Goal: Transaction & Acquisition: Download file/media

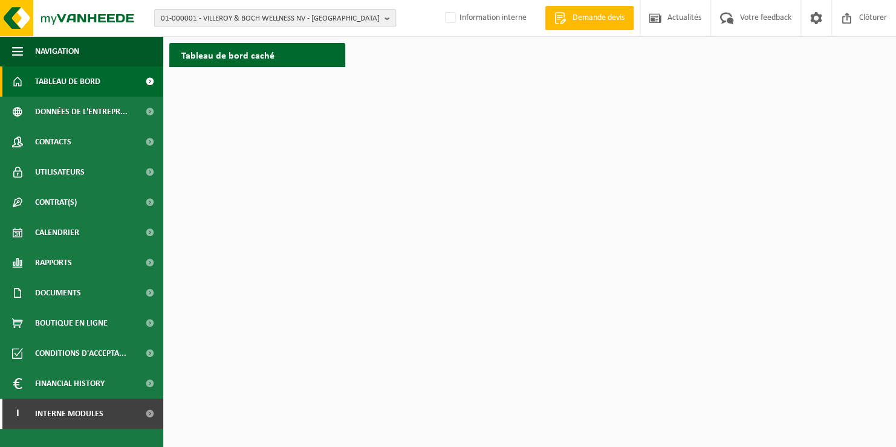
click at [233, 20] on span "01-000001 - VILLEROY & BOCH WELLNESS NV - ROESELARE" at bounding box center [270, 19] width 219 height 18
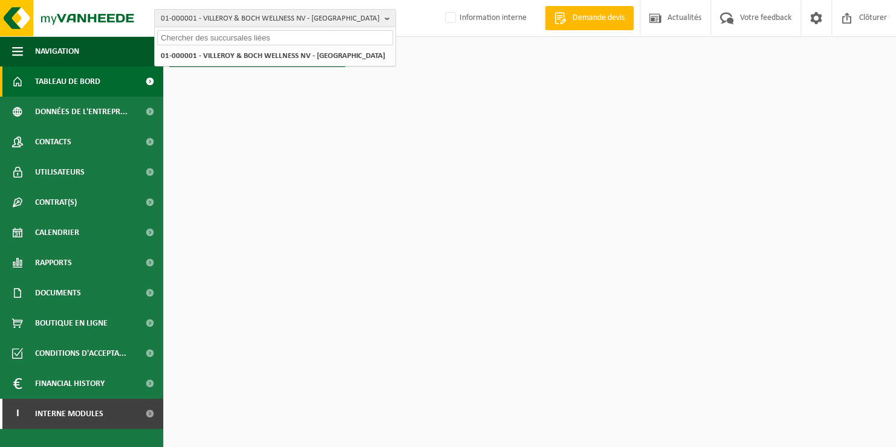
click at [208, 41] on input "text" at bounding box center [275, 37] width 236 height 15
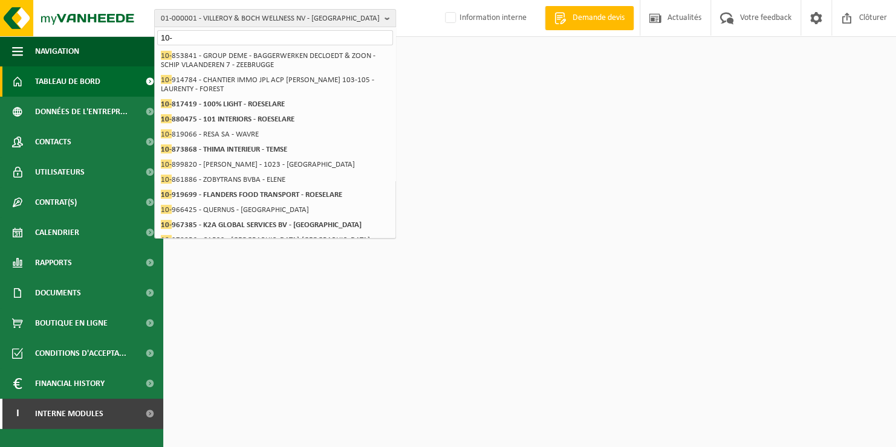
click at [180, 36] on input "10-" at bounding box center [275, 37] width 236 height 15
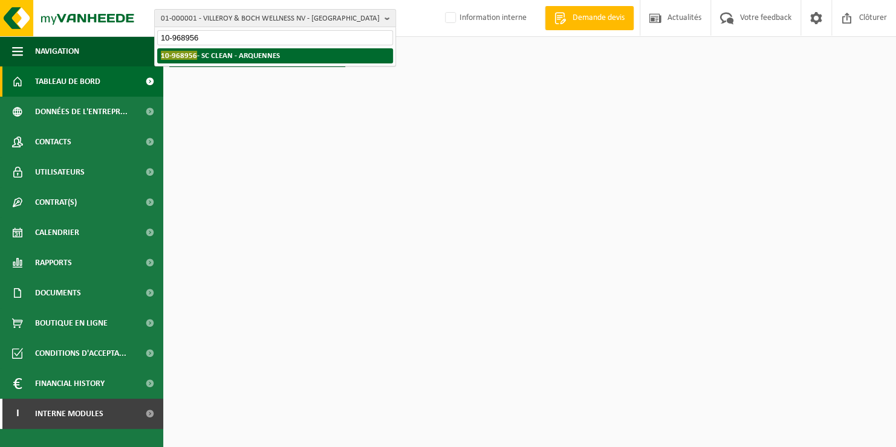
type input "10-968956"
click at [194, 59] on strong "10-968956 - SC CLEAN - ARQUENNES" at bounding box center [220, 55] width 119 height 9
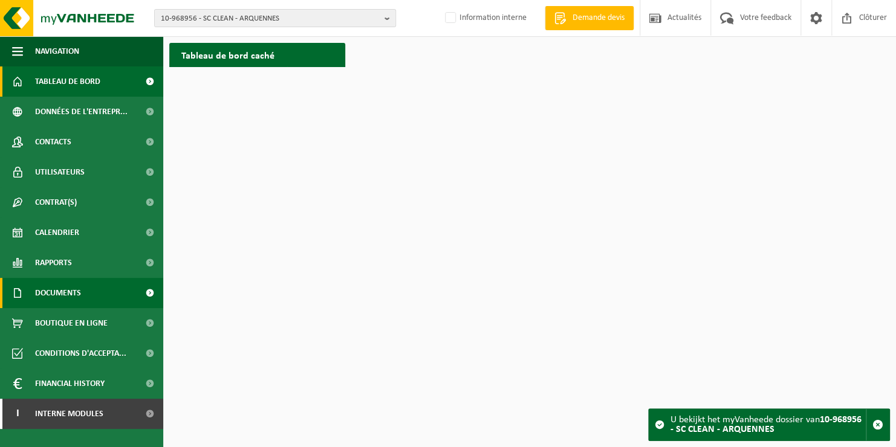
click at [50, 297] on span "Documents" at bounding box center [58, 293] width 46 height 30
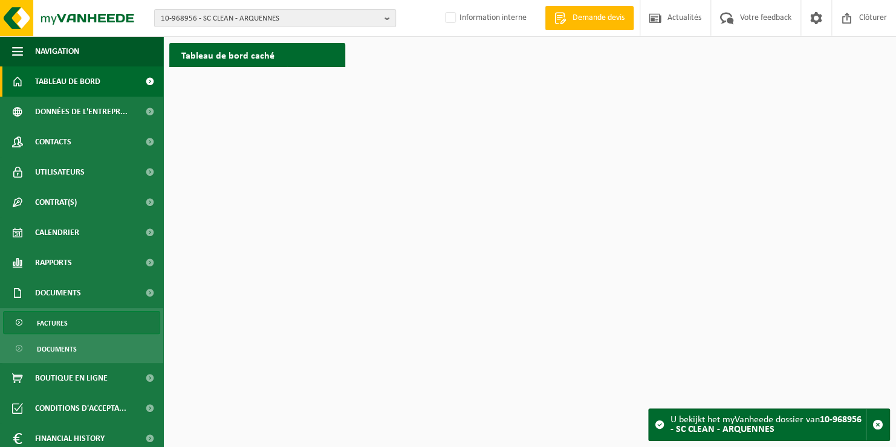
click at [68, 331] on link "Factures" at bounding box center [81, 322] width 157 height 23
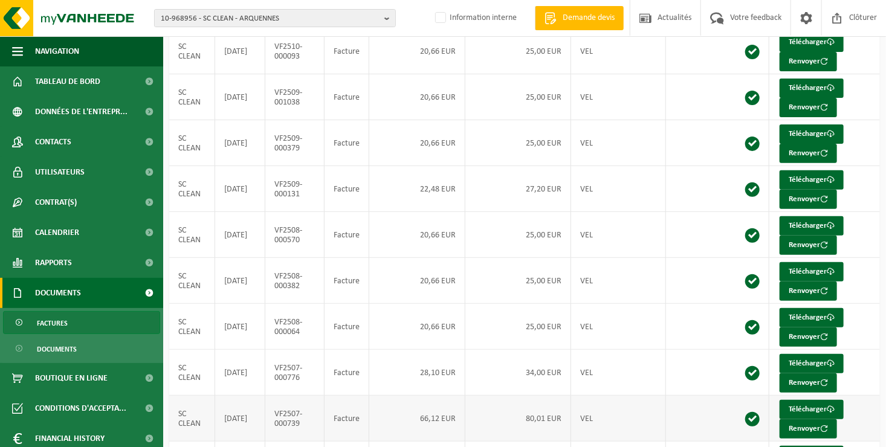
scroll to position [202, 0]
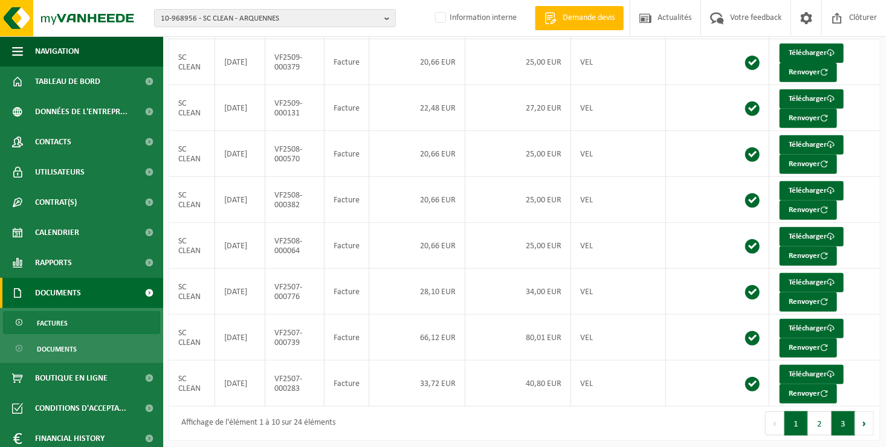
click at [840, 421] on button "3" at bounding box center [844, 424] width 24 height 24
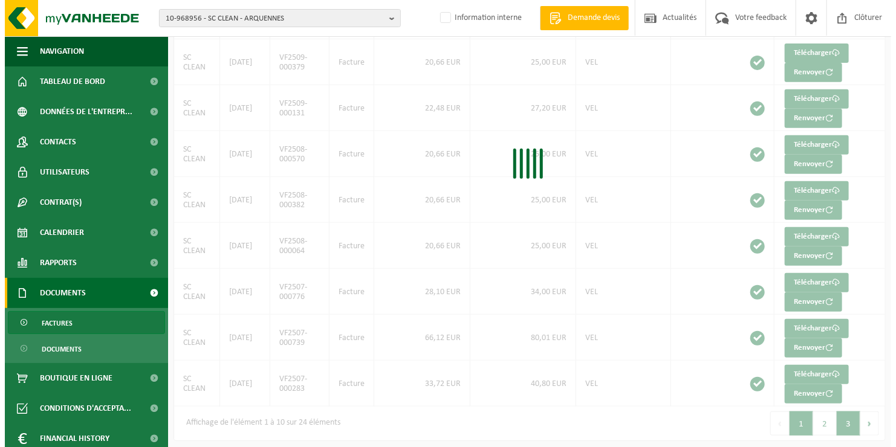
scroll to position [0, 0]
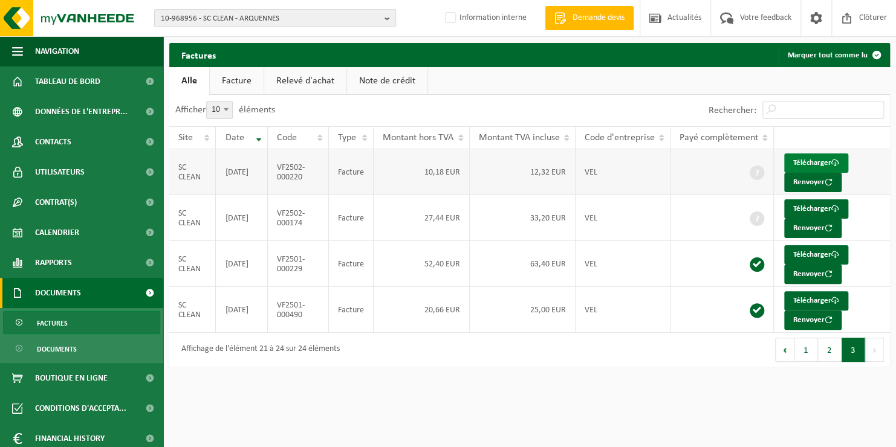
click at [807, 160] on link "Télécharger" at bounding box center [816, 163] width 64 height 19
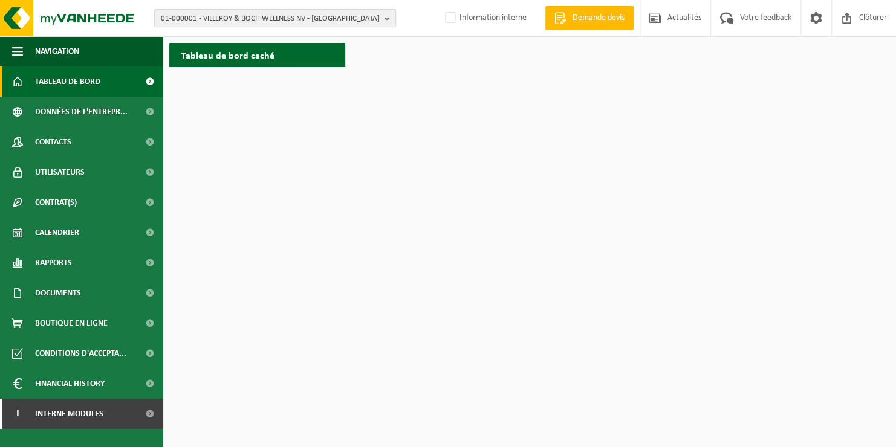
click at [229, 17] on span "01-000001 - VILLEROY & BOCH WELLNESS NV - ROESELARE" at bounding box center [270, 19] width 219 height 18
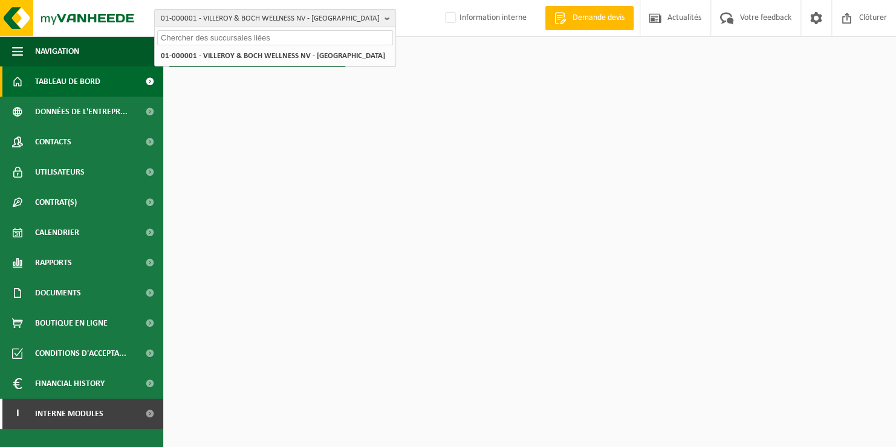
click at [233, 34] on input "text" at bounding box center [275, 37] width 236 height 15
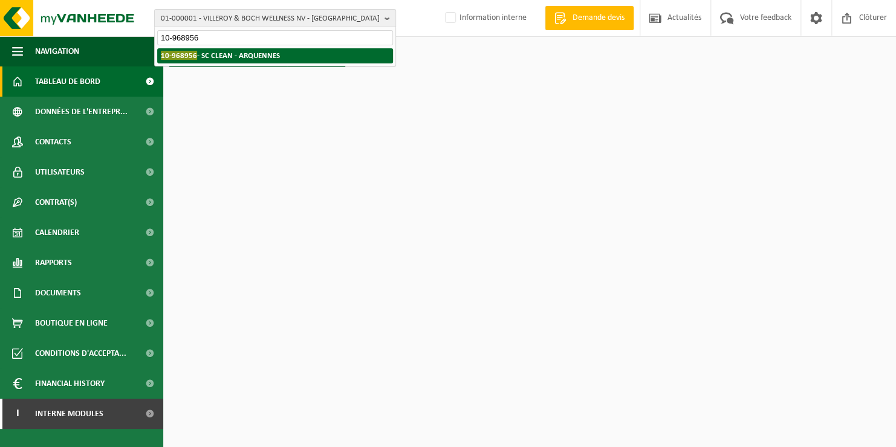
type input "10-968956"
click at [234, 52] on strong "10-968956 - SC CLEAN - ARQUENNES" at bounding box center [220, 55] width 119 height 9
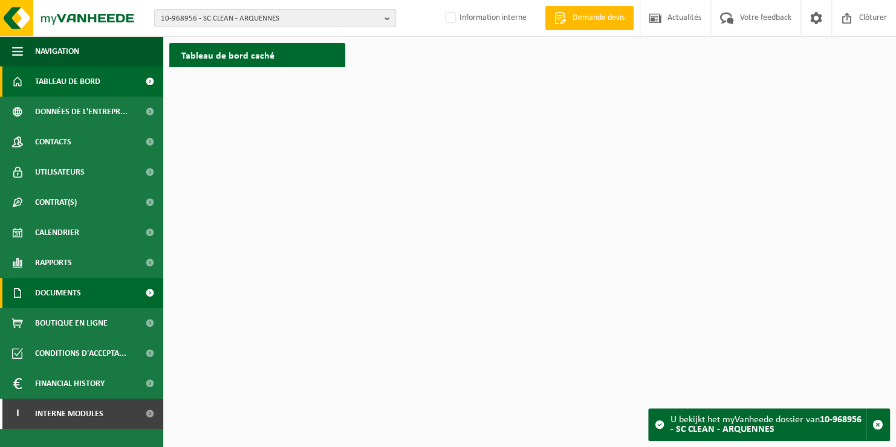
click at [51, 297] on span "Documents" at bounding box center [58, 293] width 46 height 30
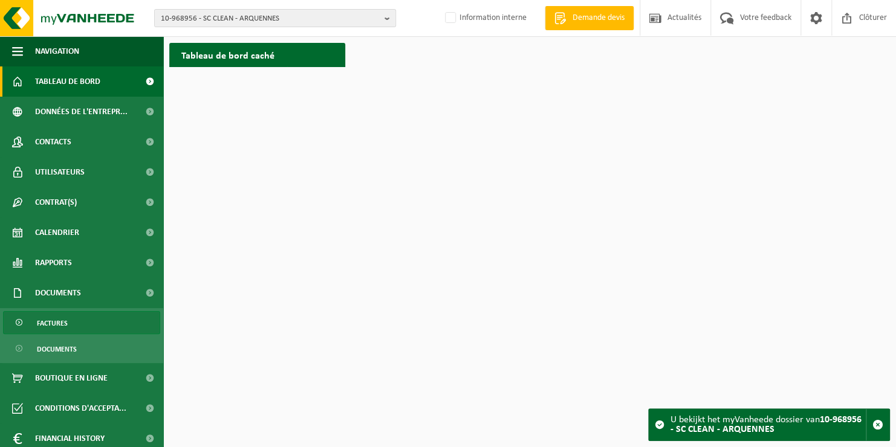
click at [57, 326] on span "Factures" at bounding box center [52, 323] width 31 height 23
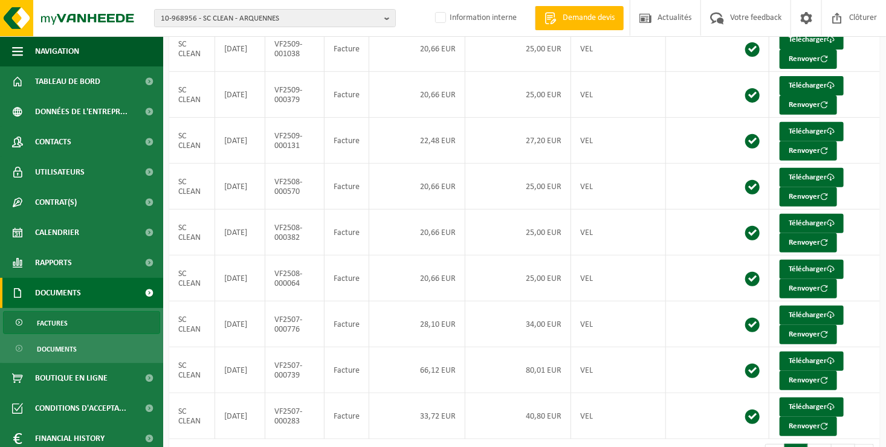
scroll to position [202, 0]
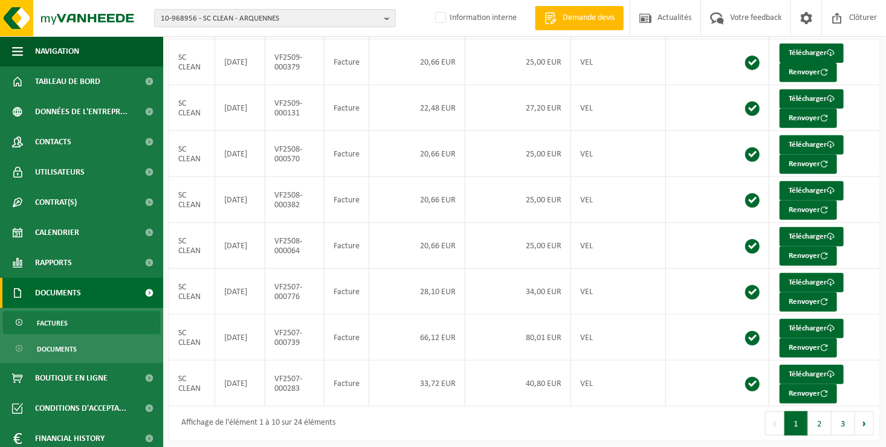
click at [843, 420] on button "3" at bounding box center [844, 424] width 24 height 24
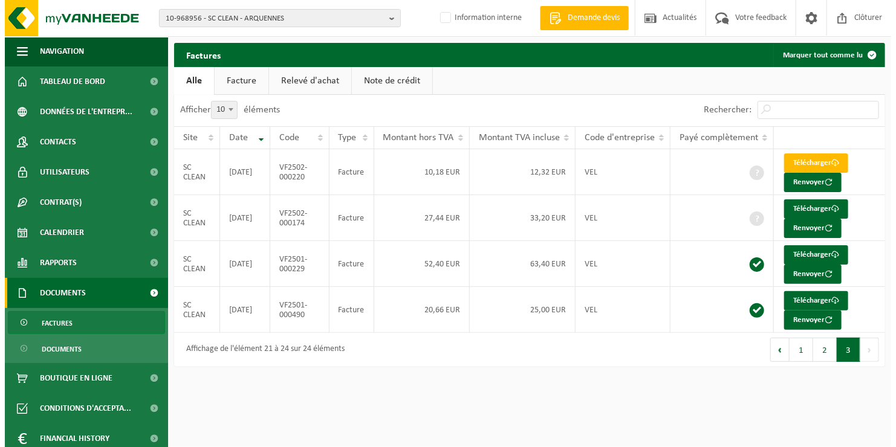
scroll to position [0, 0]
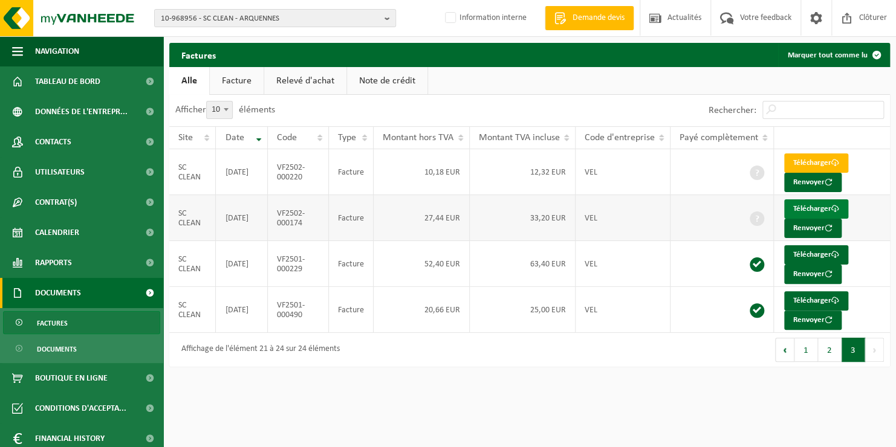
click at [807, 208] on link "Télécharger" at bounding box center [816, 208] width 64 height 19
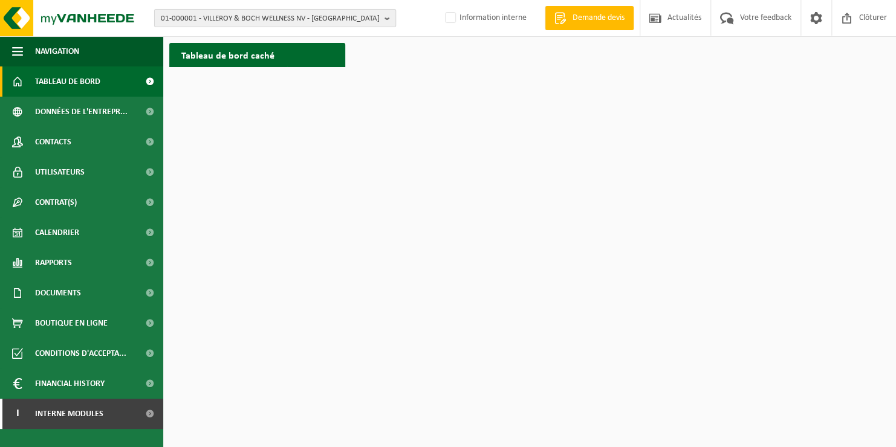
click at [211, 18] on span "01-000001 - VILLEROY & BOCH WELLNESS NV - ROESELARE" at bounding box center [270, 19] width 219 height 18
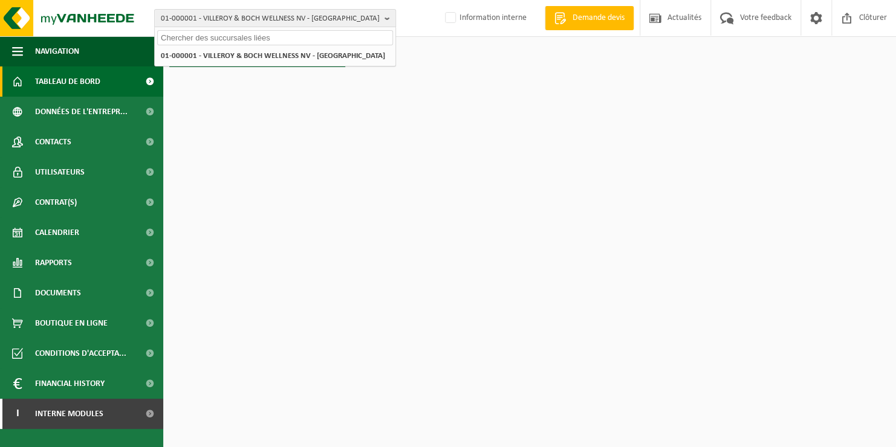
click at [207, 40] on input "text" at bounding box center [275, 37] width 236 height 15
click at [251, 38] on input "text" at bounding box center [275, 37] width 236 height 15
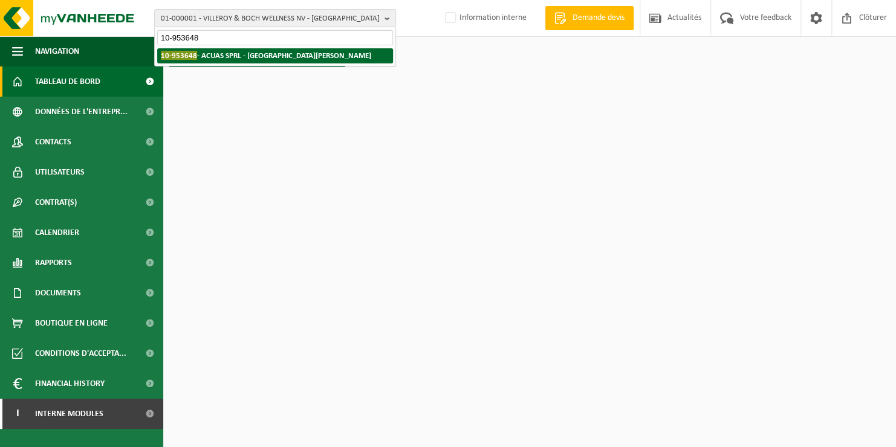
type input "10-953648"
click at [173, 56] on span "10-953648" at bounding box center [179, 55] width 36 height 9
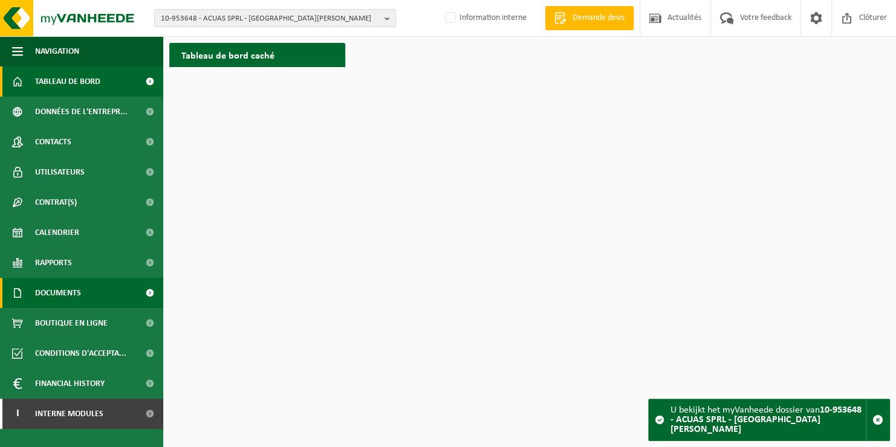
click at [69, 295] on span "Documents" at bounding box center [58, 293] width 46 height 30
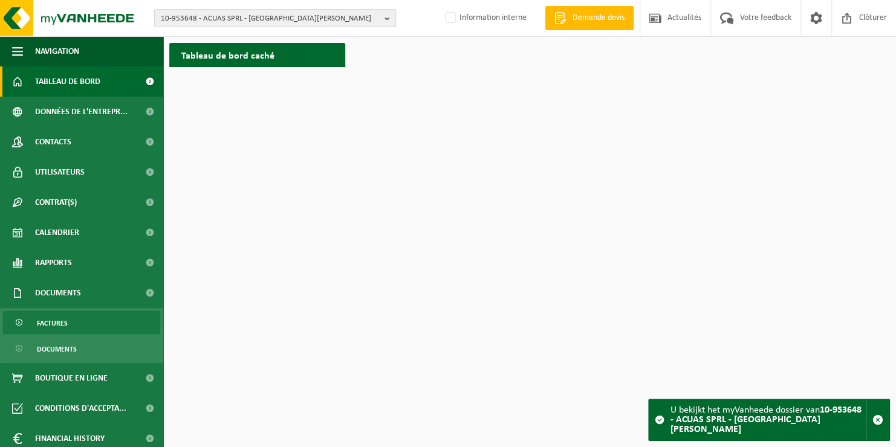
click at [63, 320] on span "Factures" at bounding box center [52, 323] width 31 height 23
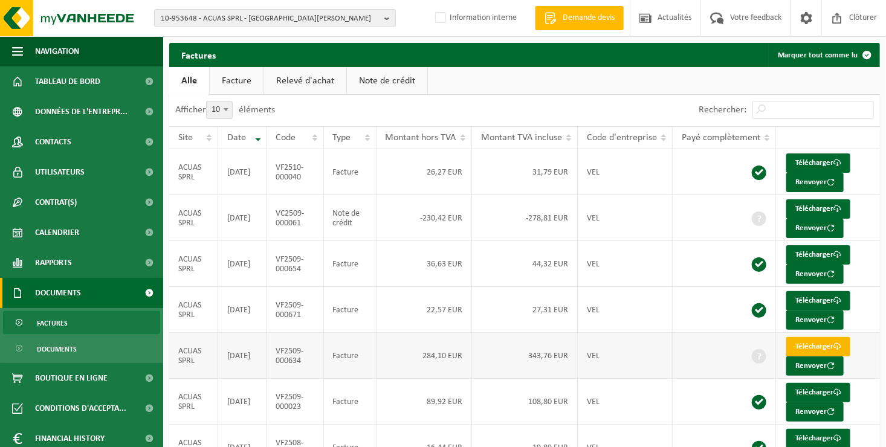
click at [817, 340] on link "Télécharger" at bounding box center [818, 346] width 64 height 19
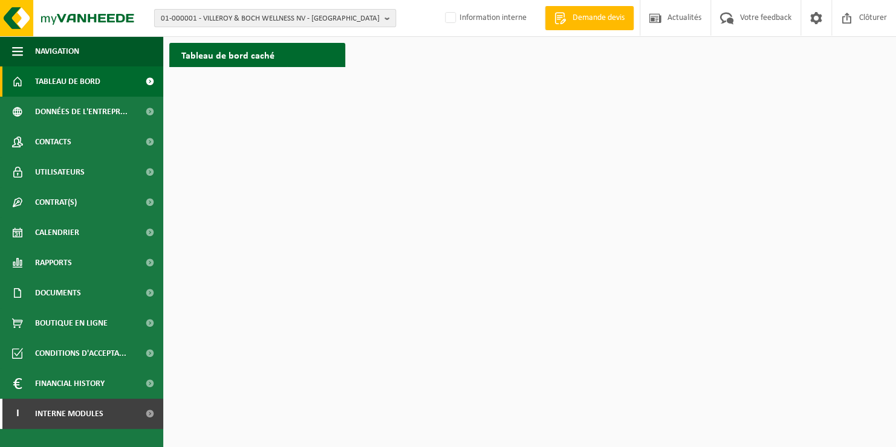
click at [203, 17] on span "01-000001 - VILLEROY & BOCH WELLNESS NV - ROESELARE" at bounding box center [270, 19] width 219 height 18
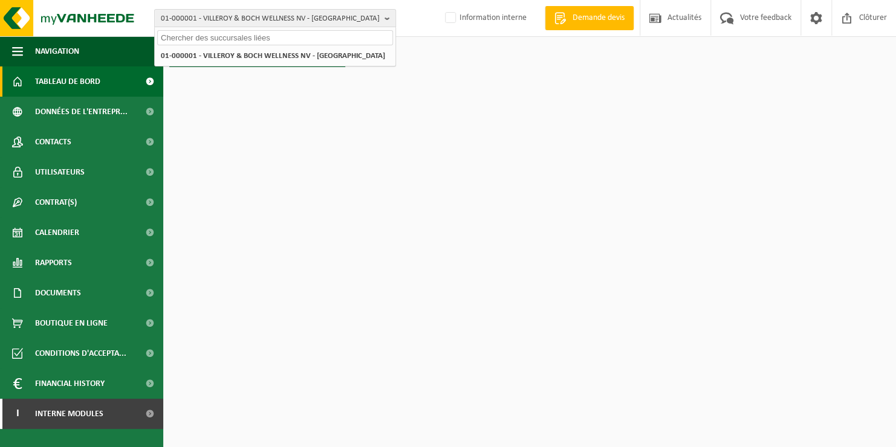
click at [207, 39] on input "text" at bounding box center [275, 37] width 236 height 15
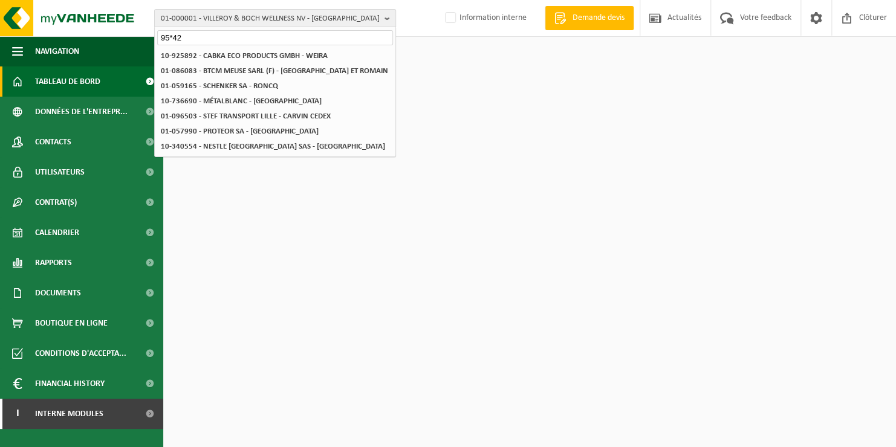
click at [203, 40] on input "95*42" at bounding box center [275, 37] width 236 height 15
drag, startPoint x: 203, startPoint y: 40, endPoint x: 74, endPoint y: 8, distance: 132.7
click at [91, 33] on div "01-000001 - VILLEROY & BOCH WELLNESS NV - ROESELARE 95*42 01-000001 - VILLEROY …" at bounding box center [448, 18] width 896 height 37
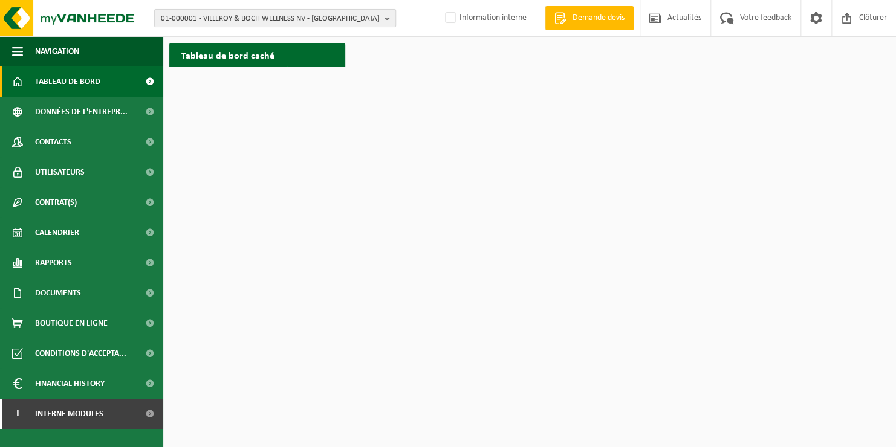
click at [235, 22] on span "01-000001 - VILLEROY & BOCH WELLNESS NV - ROESELARE" at bounding box center [270, 19] width 219 height 18
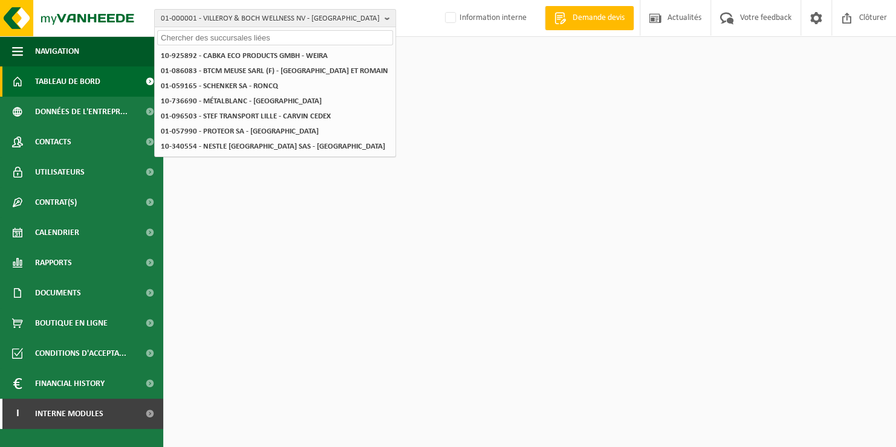
click at [222, 38] on input "text" at bounding box center [275, 37] width 236 height 15
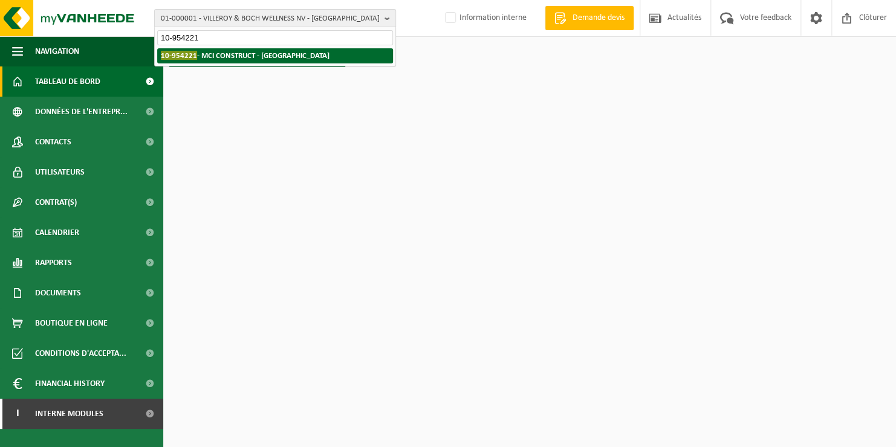
type input "10-954221"
click at [219, 53] on strong "10-954221 - MCI CONSTRUCT - ANDERLECHT" at bounding box center [245, 55] width 169 height 9
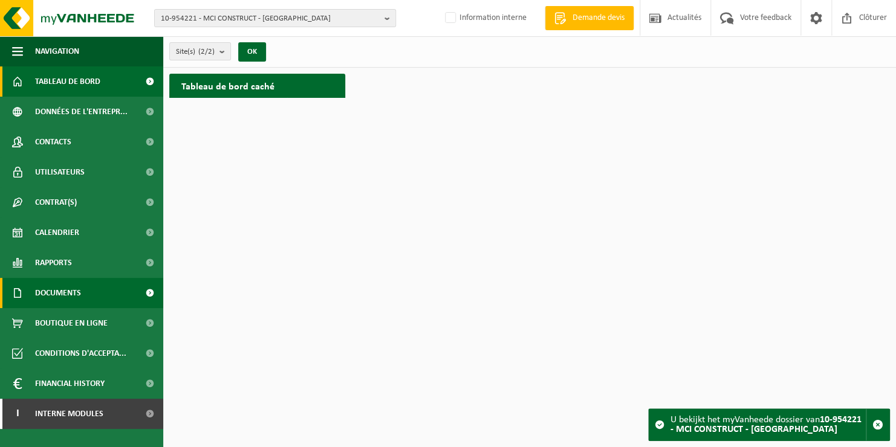
click at [66, 293] on span "Documents" at bounding box center [58, 293] width 46 height 30
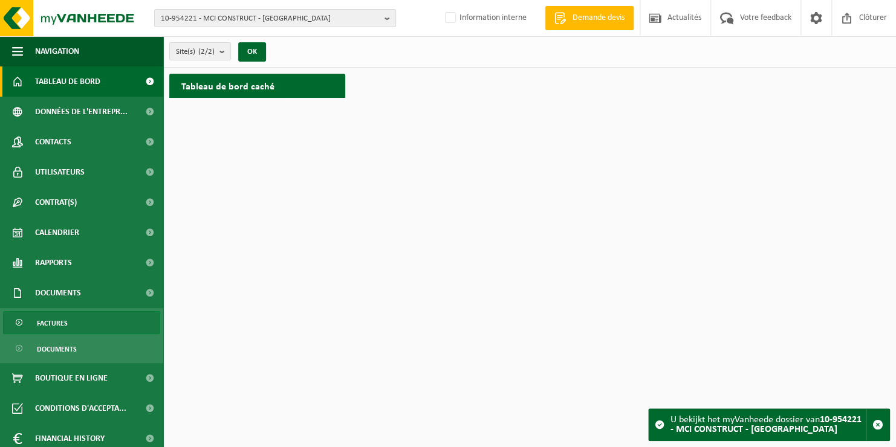
click at [70, 329] on link "Factures" at bounding box center [81, 322] width 157 height 23
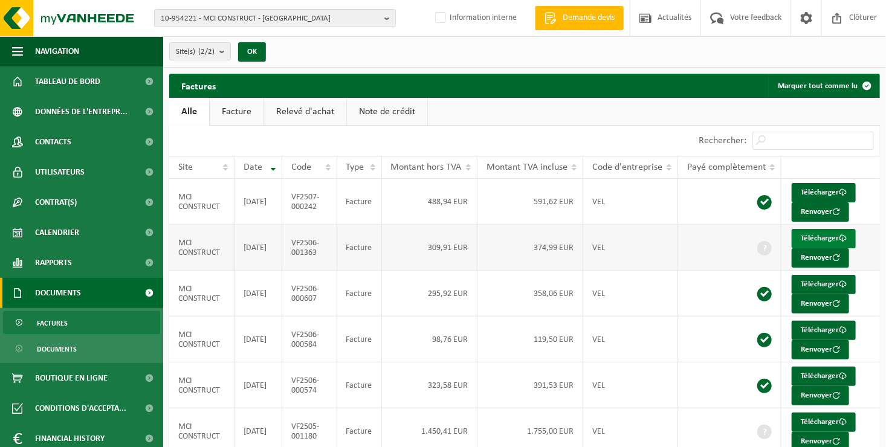
click at [803, 236] on link "Télécharger" at bounding box center [824, 238] width 64 height 19
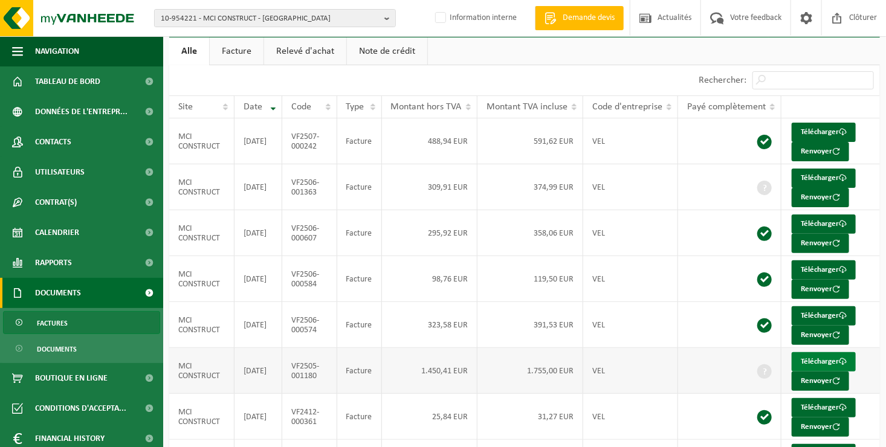
click at [815, 357] on link "Télécharger" at bounding box center [824, 361] width 64 height 19
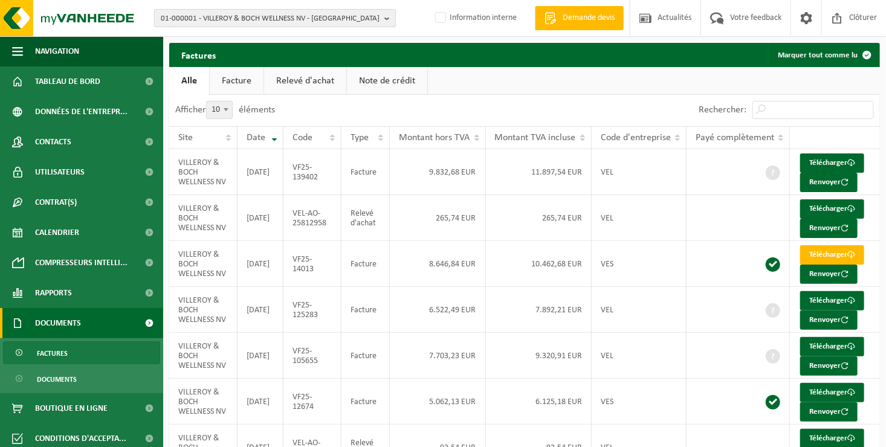
click at [225, 18] on span "01-000001 - VILLEROY & BOCH WELLNESS NV - ROESELARE" at bounding box center [270, 19] width 219 height 18
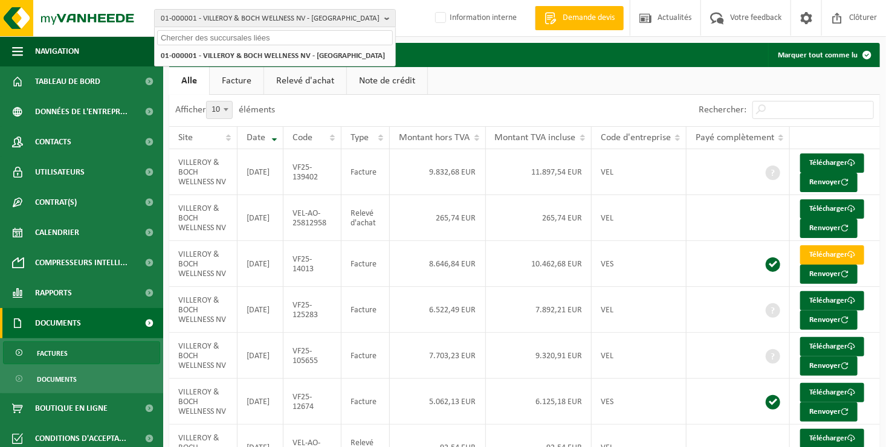
click at [214, 38] on input "text" at bounding box center [275, 37] width 236 height 15
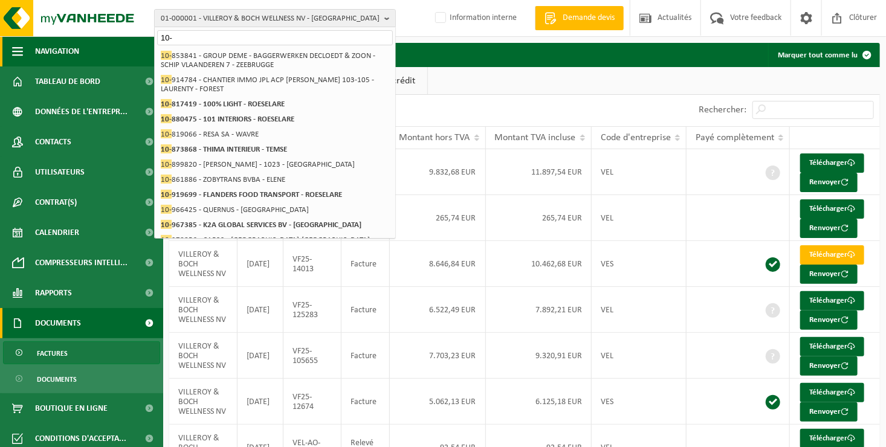
drag, startPoint x: 204, startPoint y: 37, endPoint x: 123, endPoint y: 44, distance: 81.3
click at [123, 44] on div "01-000001 - VILLEROY & BOCH WELLNESS NV - ROESELARE 10- 01-000001 - VILLEROY & …" at bounding box center [443, 327] width 886 height 655
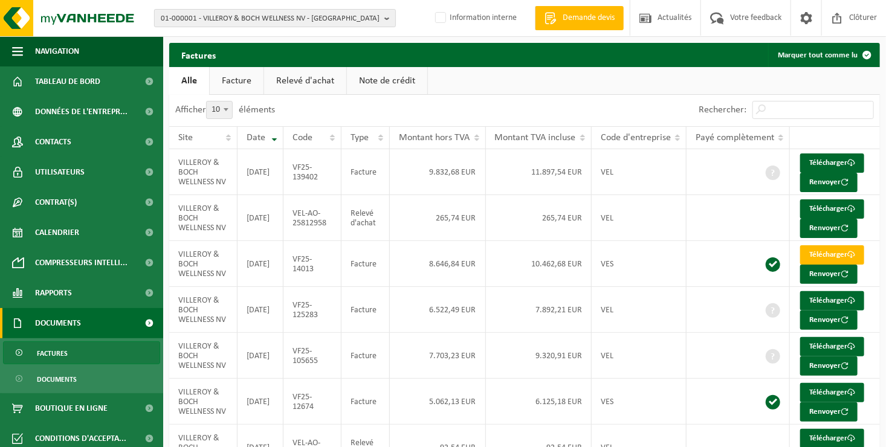
click at [204, 21] on span "01-000001 - VILLEROY & BOCH WELLNESS NV - [GEOGRAPHIC_DATA]" at bounding box center [270, 19] width 219 height 18
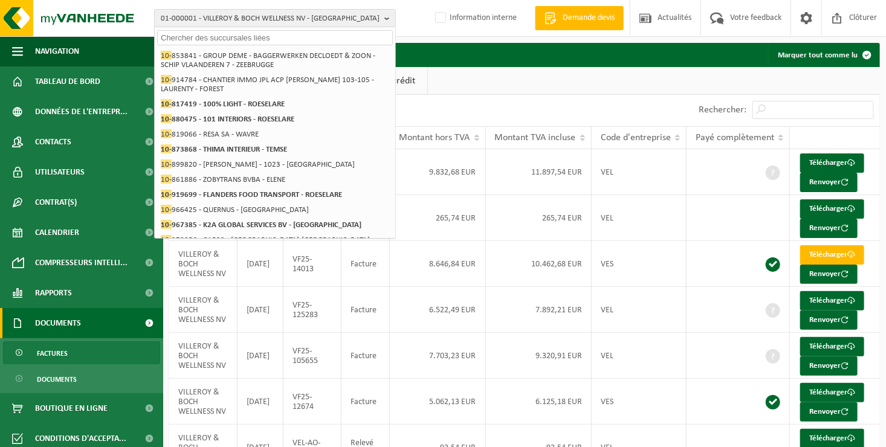
click at [199, 41] on input "text" at bounding box center [275, 37] width 236 height 15
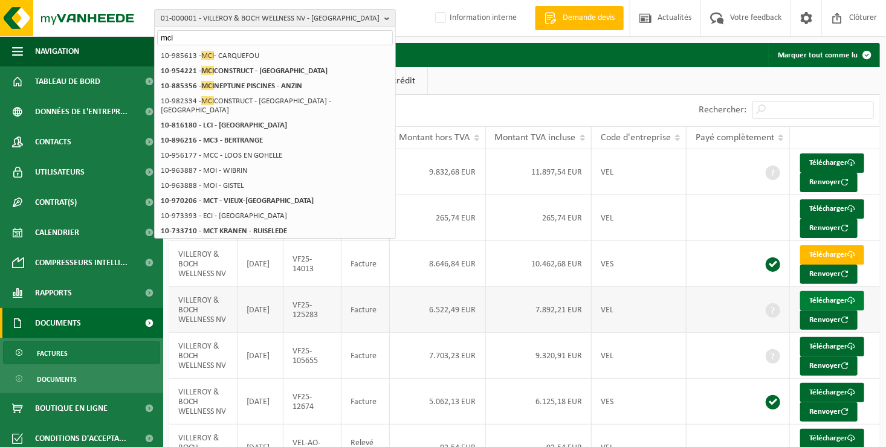
type input "mci"
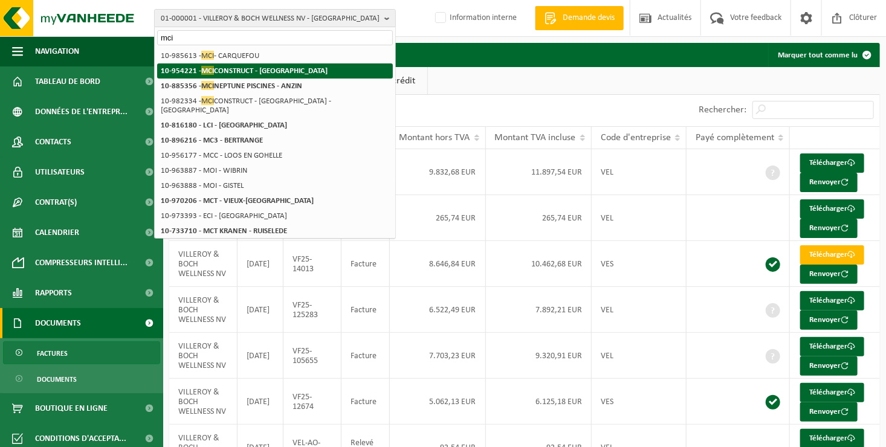
click at [196, 74] on strong "10-954221 - MCI CONSTRUCT - ANDERLECHT" at bounding box center [244, 70] width 167 height 9
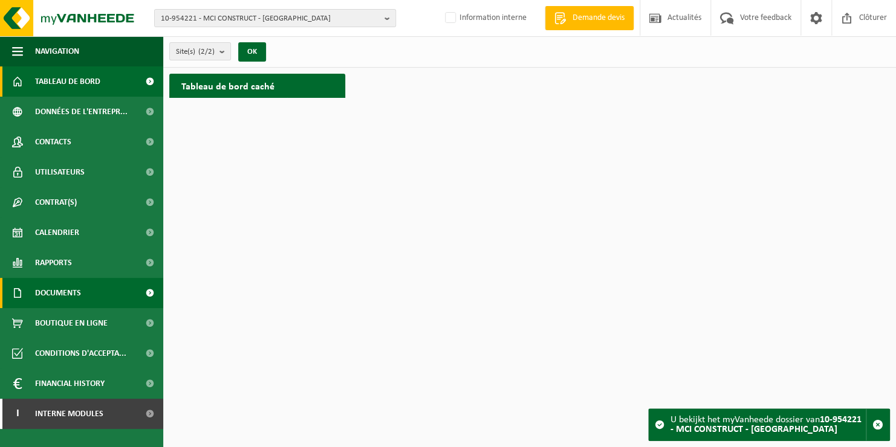
click at [68, 290] on span "Documents" at bounding box center [58, 293] width 46 height 30
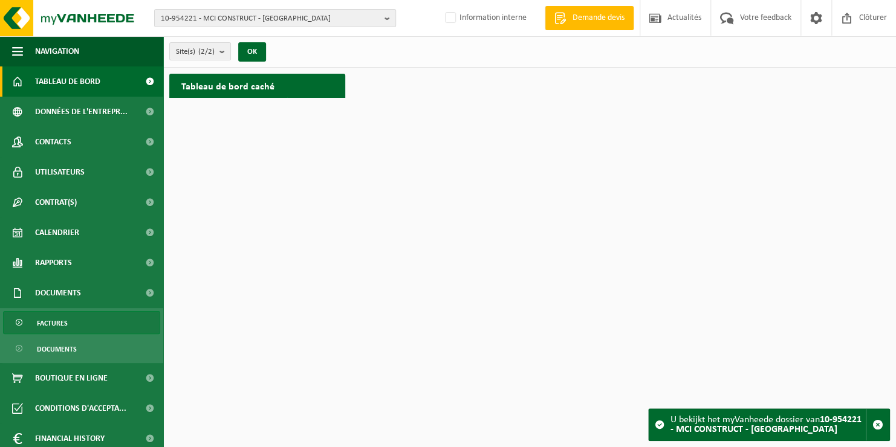
click at [71, 327] on link "Factures" at bounding box center [81, 322] width 157 height 23
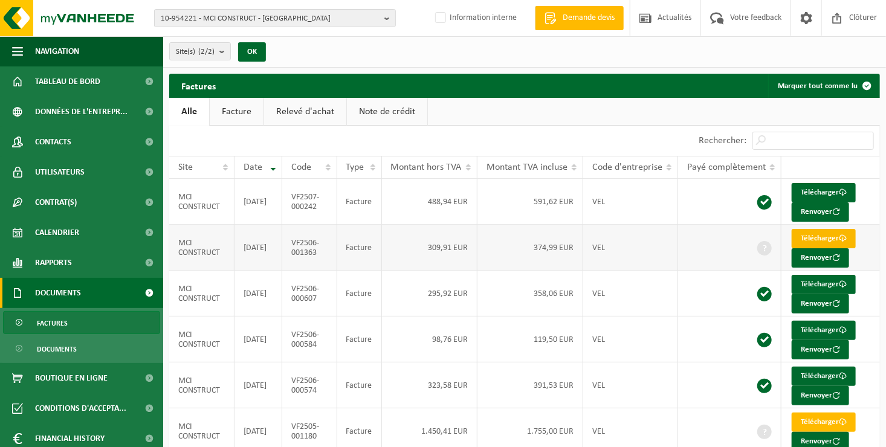
click at [830, 237] on link "Télécharger" at bounding box center [824, 238] width 64 height 19
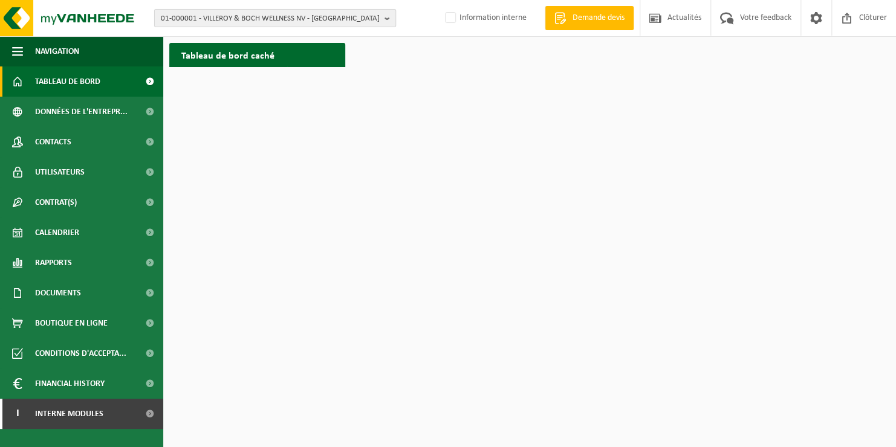
click at [220, 22] on span "01-000001 - VILLEROY & BOCH WELLNESS NV - [GEOGRAPHIC_DATA]" at bounding box center [270, 19] width 219 height 18
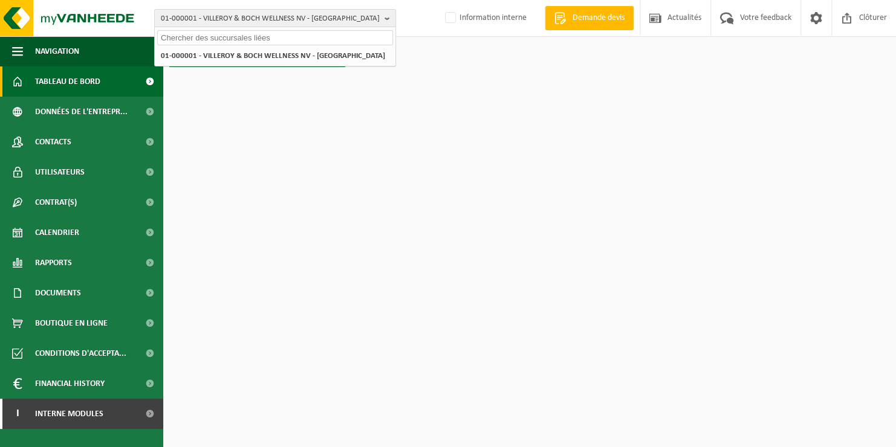
click at [221, 39] on input "text" at bounding box center [275, 37] width 236 height 15
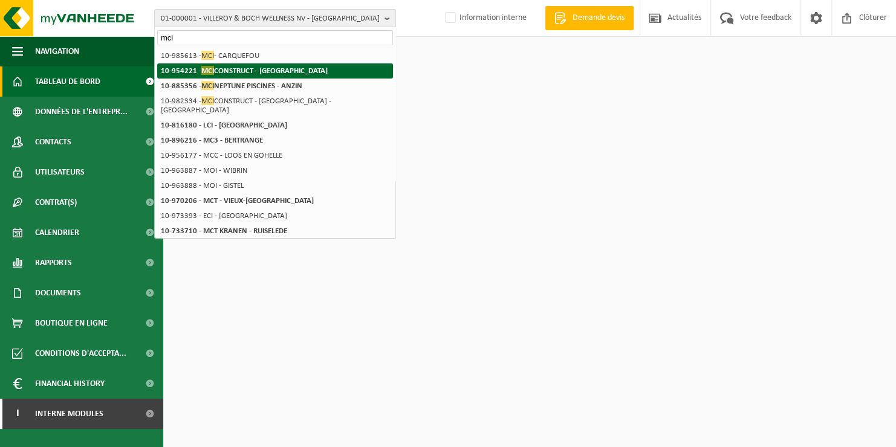
type input "mci"
click at [213, 68] on span "MCI" at bounding box center [207, 70] width 13 height 9
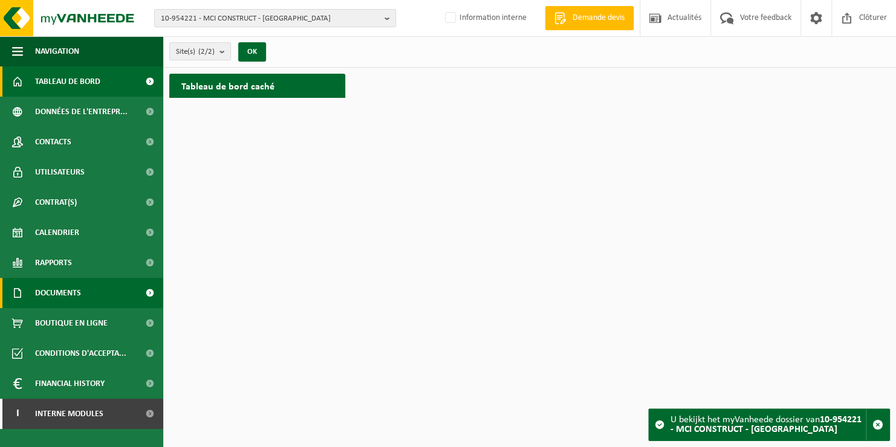
click at [73, 293] on span "Documents" at bounding box center [58, 293] width 46 height 30
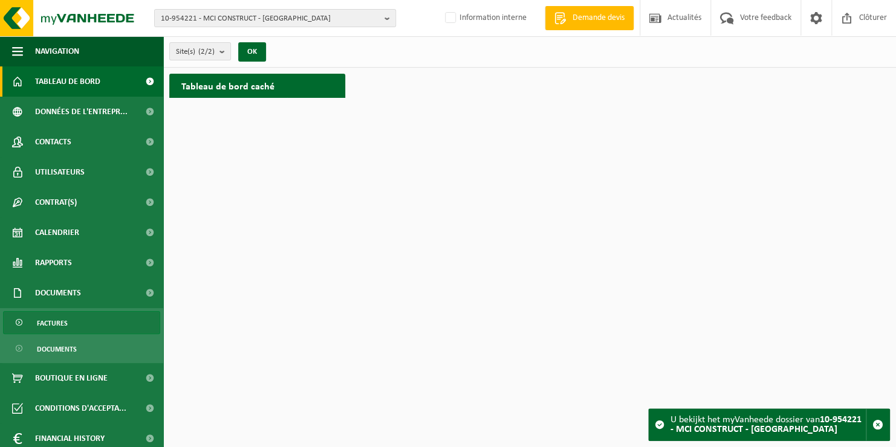
click at [78, 324] on link "Factures" at bounding box center [81, 322] width 157 height 23
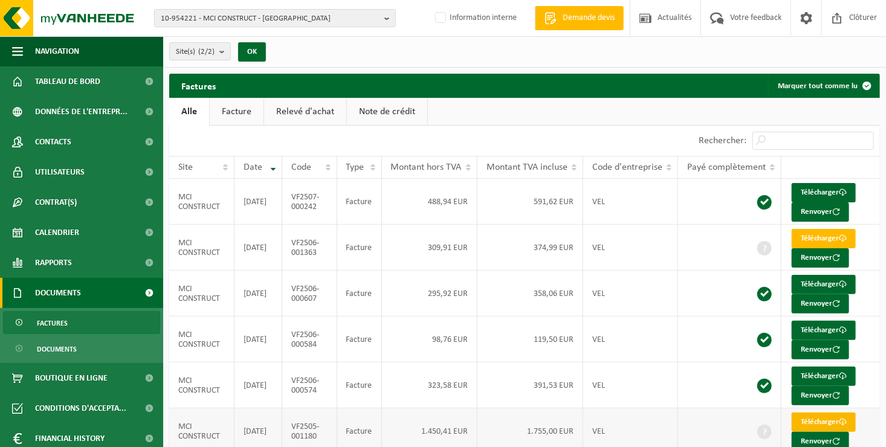
click at [812, 418] on link "Télécharger" at bounding box center [824, 422] width 64 height 19
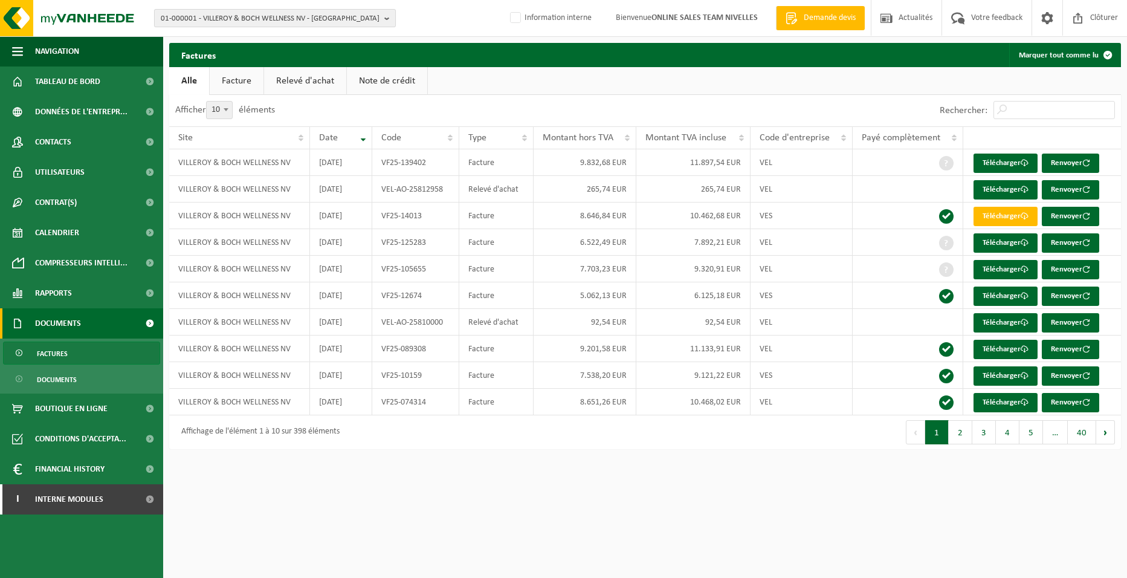
click at [231, 22] on span "01-000001 - VILLEROY & BOCH WELLNESS NV - ROESELARE" at bounding box center [270, 19] width 219 height 18
click at [230, 34] on input "text" at bounding box center [275, 37] width 236 height 15
type input "10-968956"
click at [231, 55] on strong "10-968956 - SC CLEAN - ARQUENNES" at bounding box center [220, 55] width 119 height 9
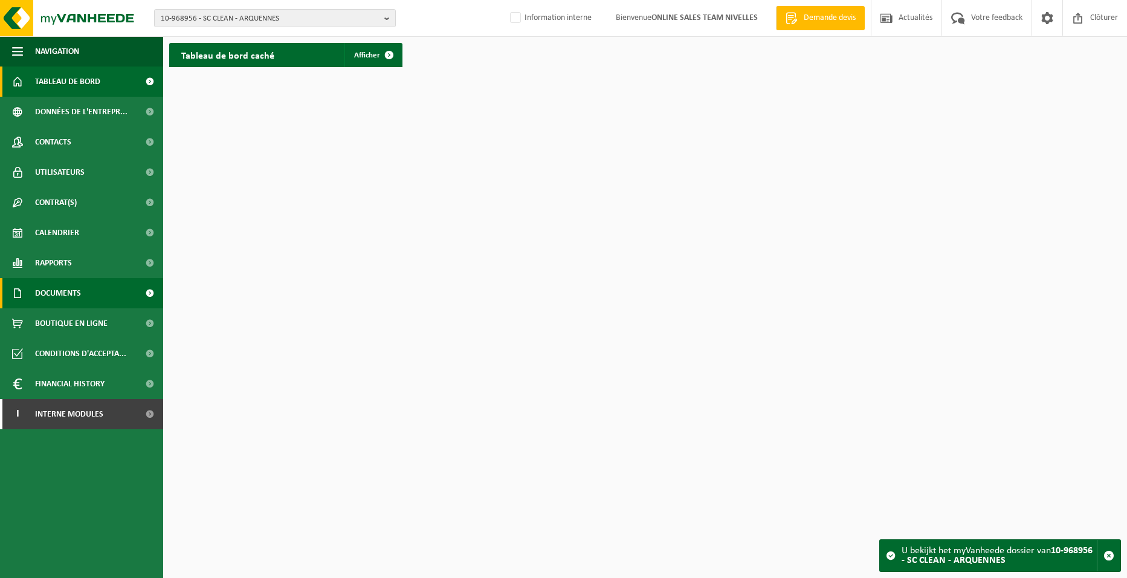
click at [74, 293] on span "Documents" at bounding box center [58, 293] width 46 height 30
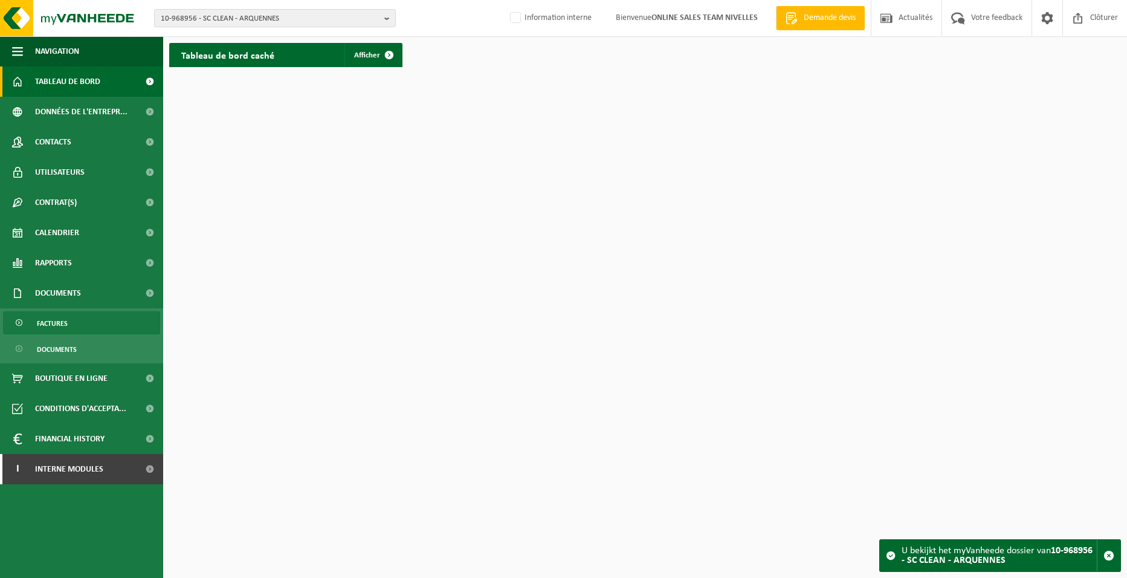
click at [72, 326] on link "Factures" at bounding box center [81, 322] width 157 height 23
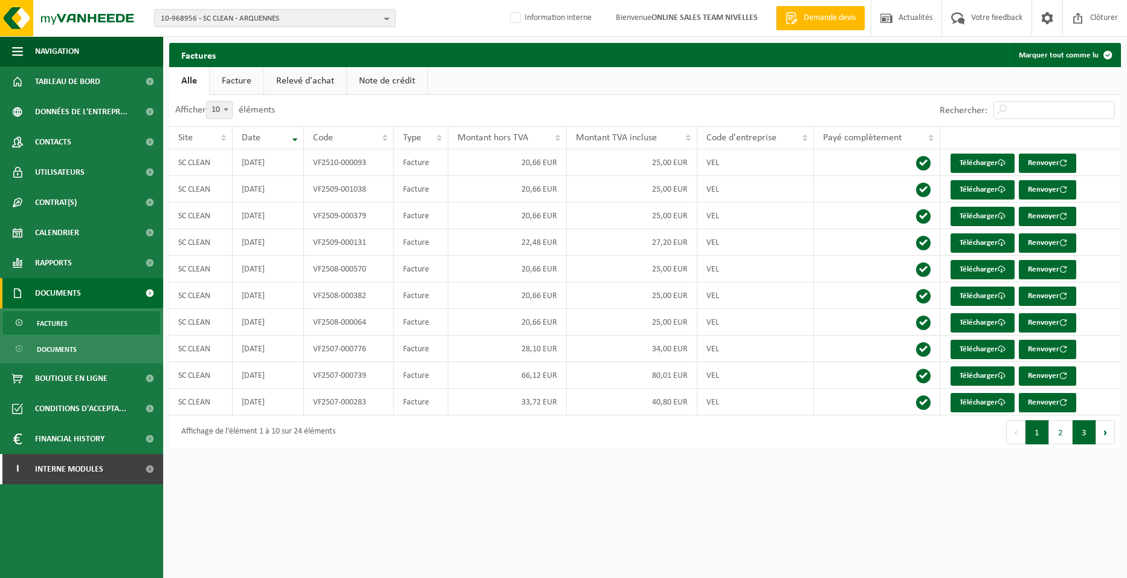
click at [1079, 431] on button "3" at bounding box center [1085, 432] width 24 height 24
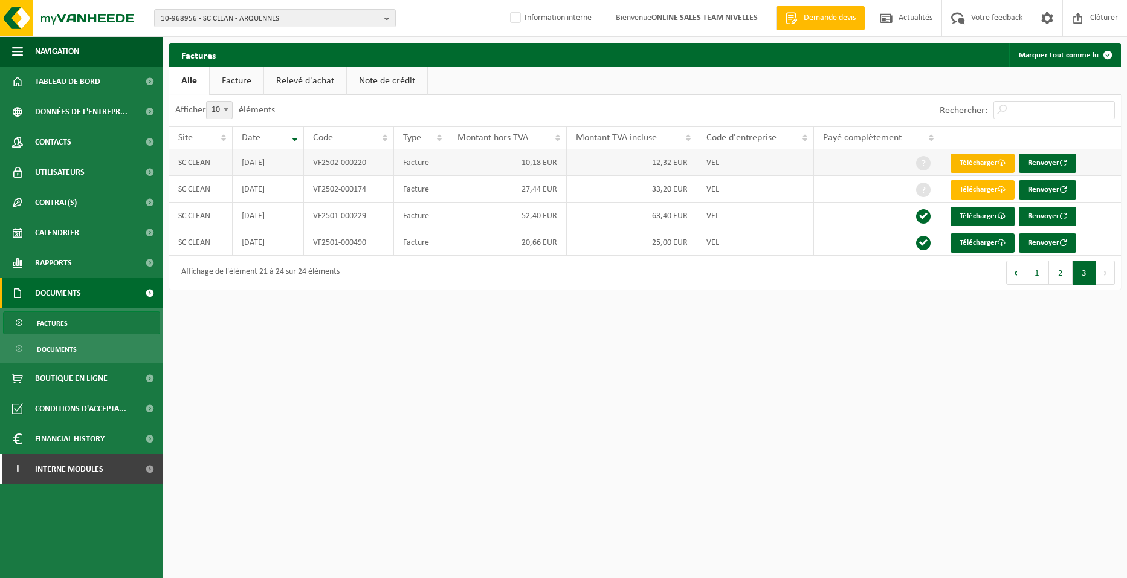
click at [988, 161] on link "Télécharger" at bounding box center [983, 163] width 64 height 19
click at [798, 349] on html "10-968956 - SC CLEAN - ARQUENNES 10-968956 - SC CLEAN - ARQUENNES Information i…" at bounding box center [563, 289] width 1127 height 578
click at [979, 164] on link "Télécharger" at bounding box center [983, 163] width 64 height 19
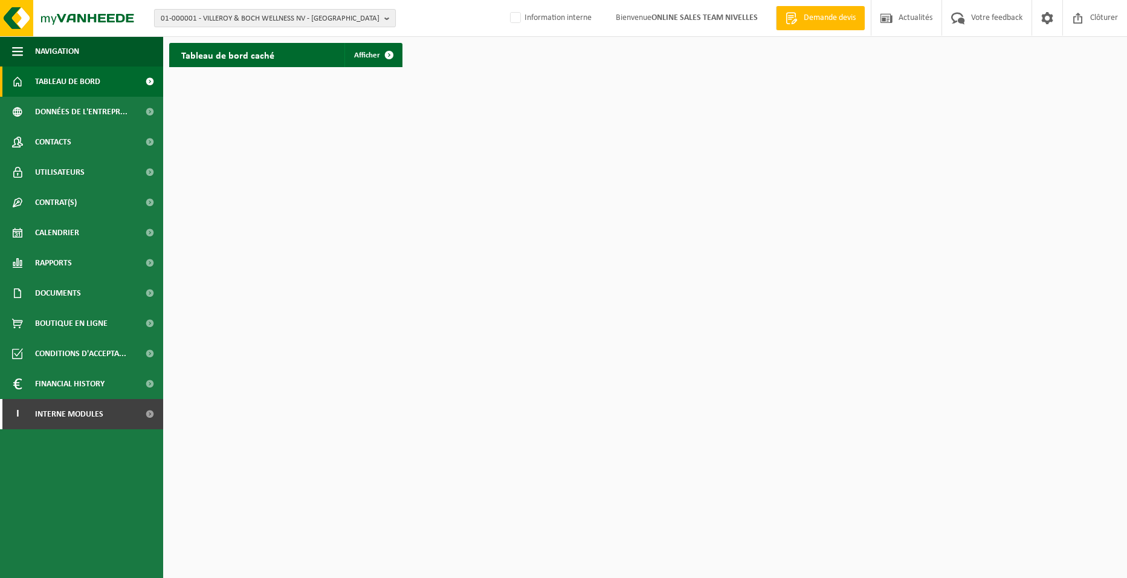
click at [247, 19] on span "01-000001 - VILLEROY & BOCH WELLNESS NV - [GEOGRAPHIC_DATA]" at bounding box center [270, 19] width 219 height 18
click at [227, 40] on input "text" at bounding box center [275, 37] width 236 height 15
type input "10-968956"
click at [201, 51] on strong "10-968956 - SC CLEAN - ARQUENNES" at bounding box center [220, 55] width 119 height 9
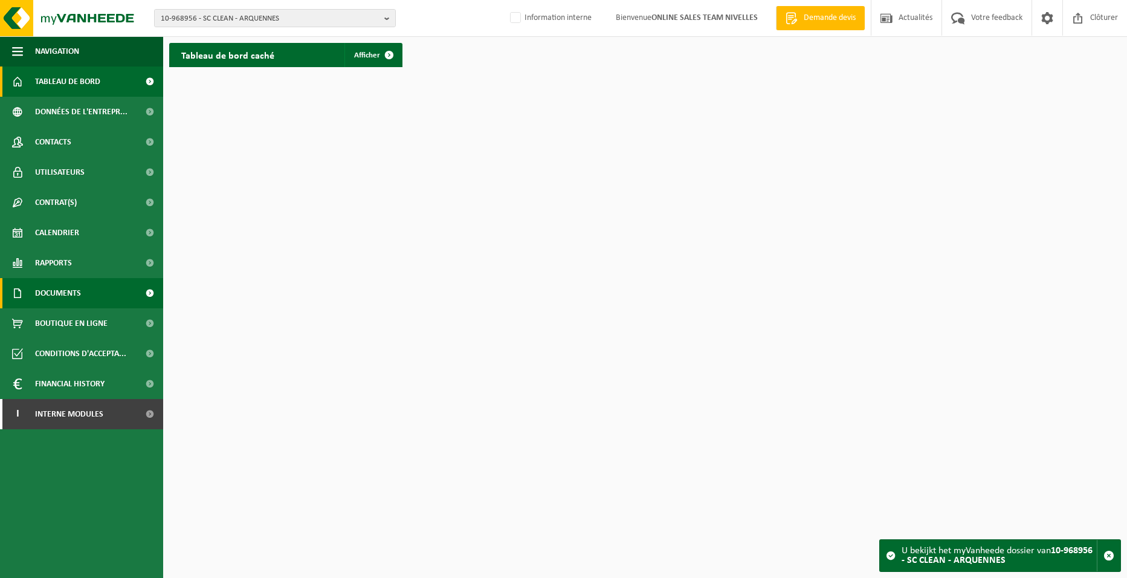
click at [67, 288] on span "Documents" at bounding box center [58, 293] width 46 height 30
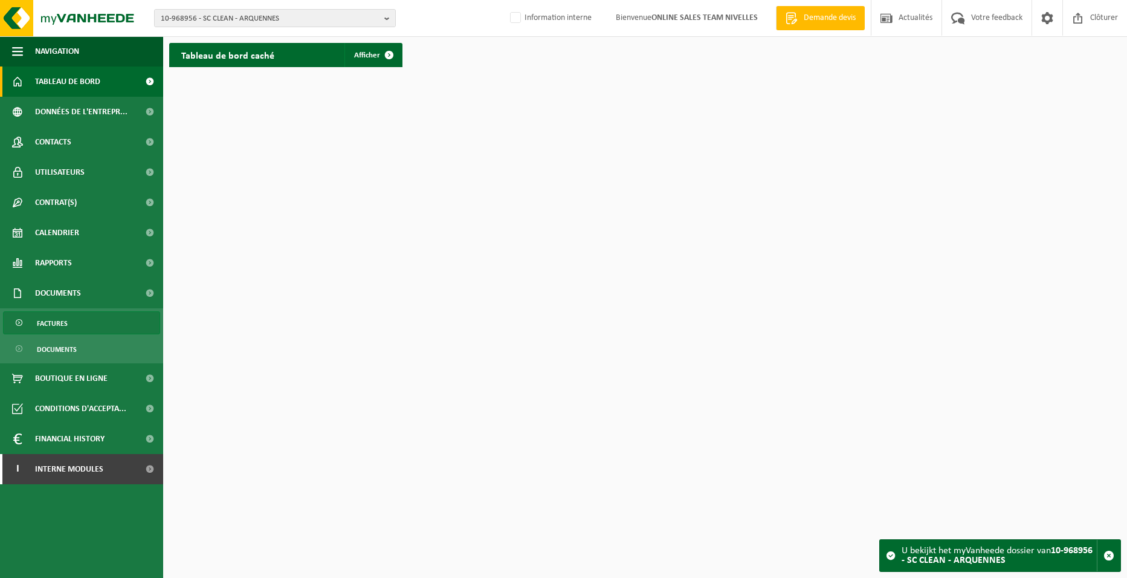
click at [65, 326] on span "Factures" at bounding box center [52, 323] width 31 height 23
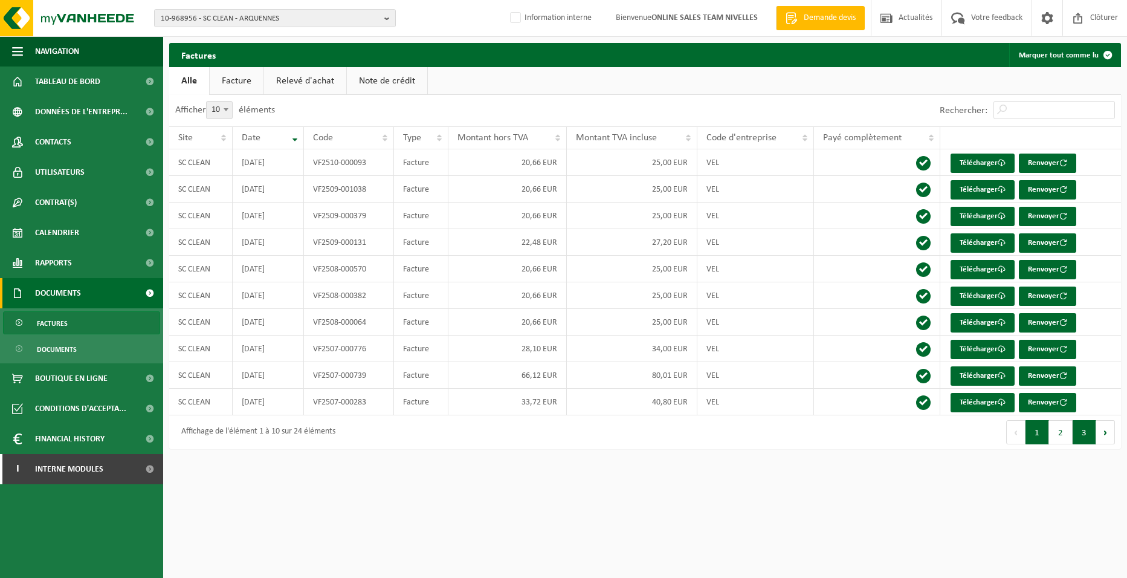
click at [1082, 431] on button "3" at bounding box center [1085, 432] width 24 height 24
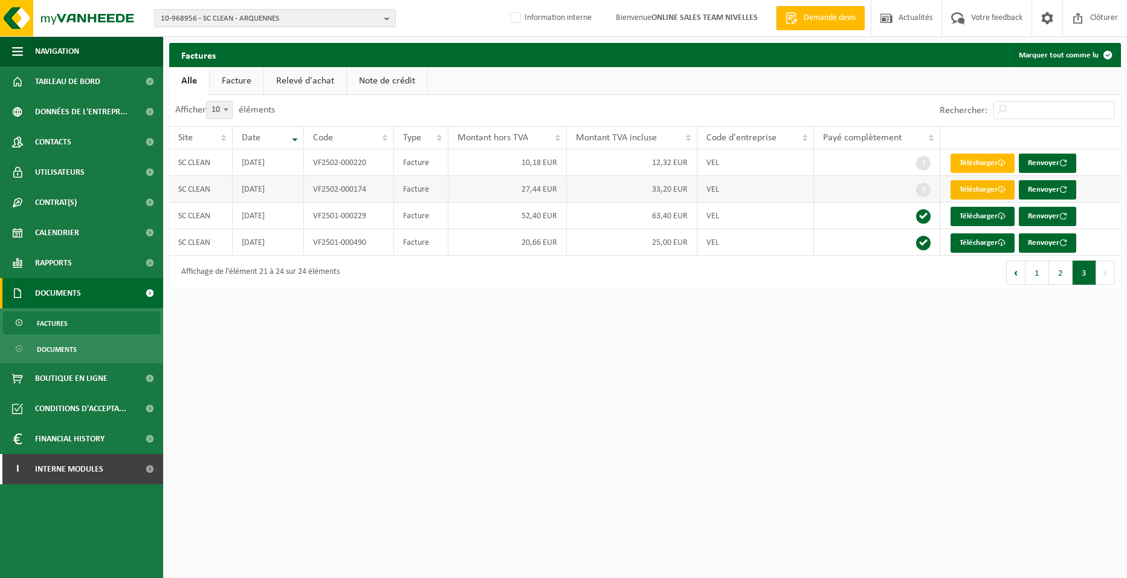
click at [982, 190] on link "Télécharger" at bounding box center [983, 189] width 64 height 19
